Goal: Task Accomplishment & Management: Manage account settings

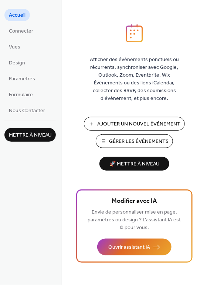
click at [141, 138] on span "Gérer les Événements" at bounding box center [139, 142] width 60 height 8
click at [134, 138] on span "Gérer les Événements" at bounding box center [139, 142] width 60 height 8
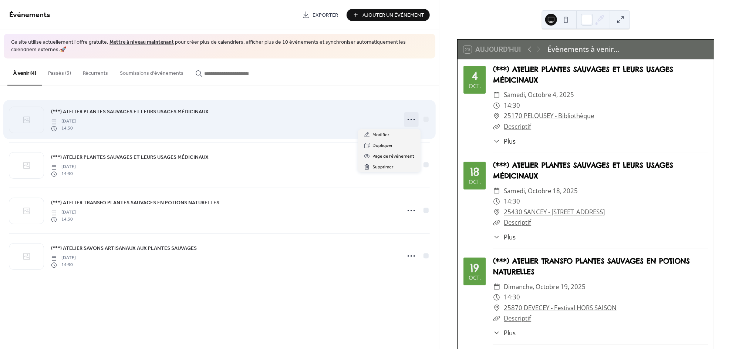
click at [411, 122] on icon at bounding box center [411, 119] width 12 height 12
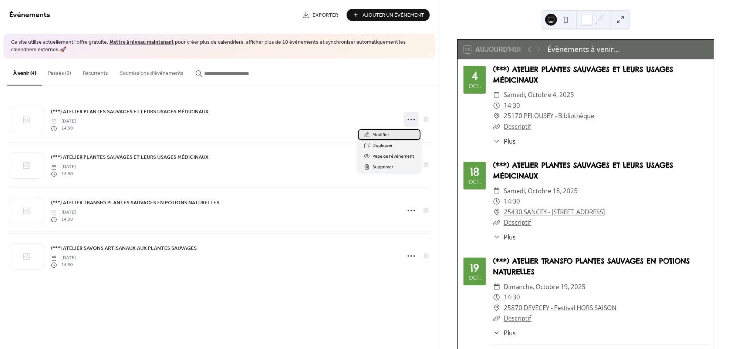
click at [390, 133] on div "Modifier" at bounding box center [389, 134] width 62 height 11
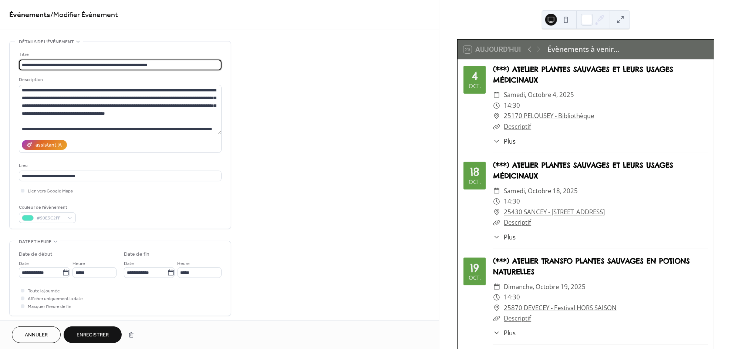
type input "**********"
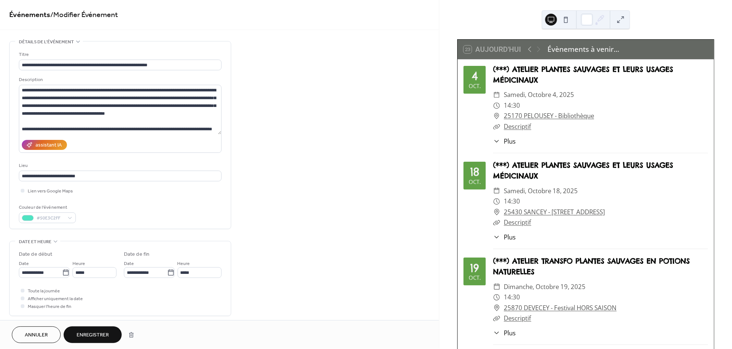
click at [104, 331] on span "Enregistrer" at bounding box center [93, 335] width 32 height 8
